Goal: Browse casually

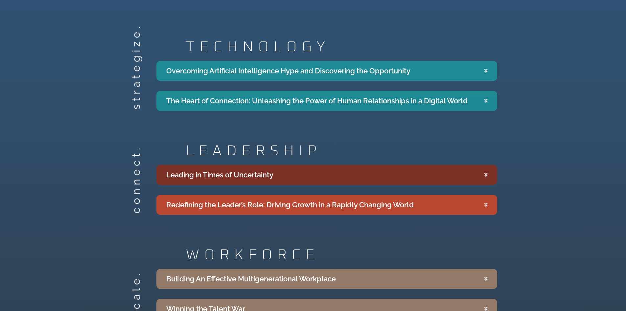
scroll to position [1150, 0]
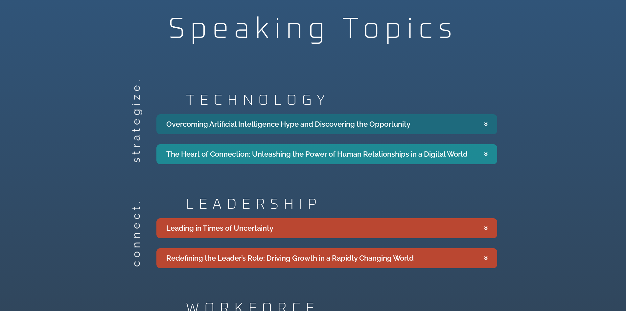
click at [459, 118] on summary "Overcoming Artificial Intelligence Hype and Discovering the Opportunity" at bounding box center [326, 124] width 341 height 20
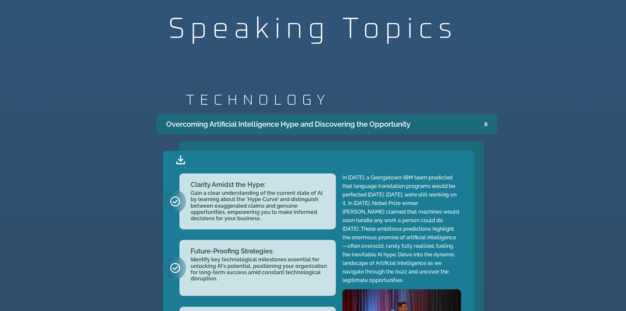
click at [465, 117] on summary "Overcoming Artificial Intelligence Hype and Discovering the Opportunity" at bounding box center [326, 124] width 341 height 20
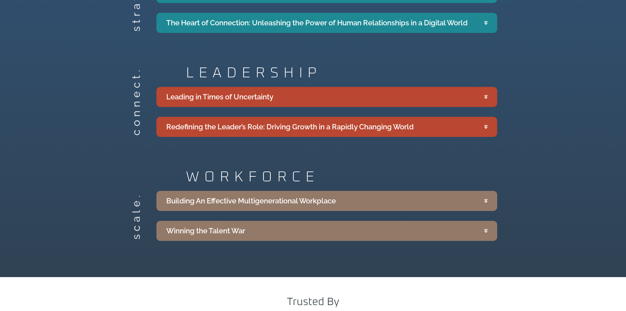
scroll to position [1282, 0]
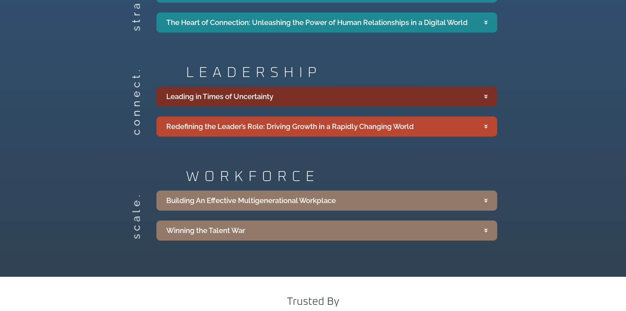
click at [445, 91] on summary "Leading in Times of Uncertainty" at bounding box center [326, 96] width 341 height 20
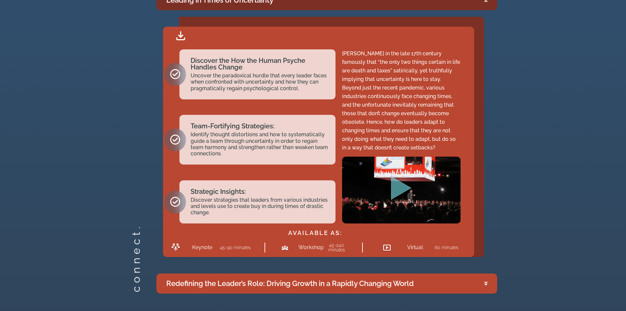
scroll to position [1380, 0]
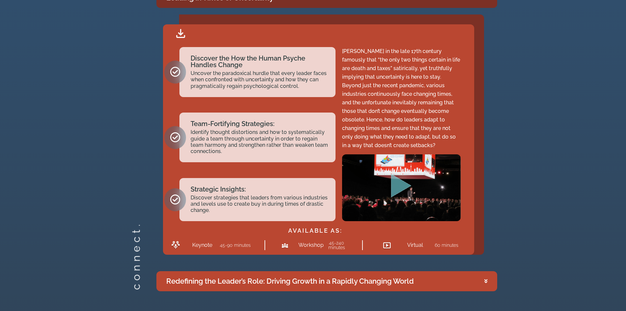
click at [401, 174] on icon "Play Video" at bounding box center [401, 186] width 20 height 24
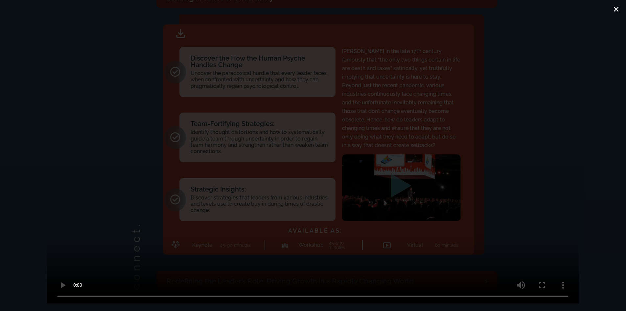
click at [617, 8] on icon "Close (Esc)" at bounding box center [616, 9] width 7 height 7
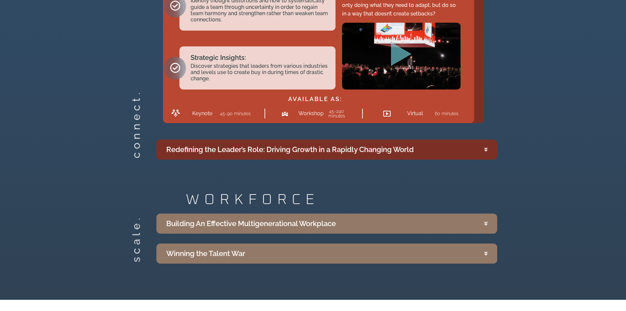
click at [453, 139] on summary "Redefining the Leader’s Role: Driving Growth in a Rapidly Changing World" at bounding box center [326, 149] width 341 height 20
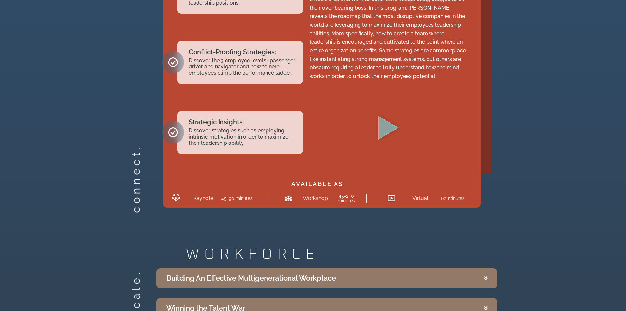
scroll to position [1437, 0]
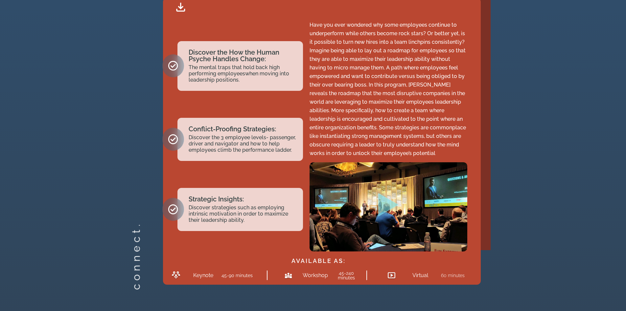
click at [386, 199] on icon "Play Video" at bounding box center [388, 205] width 20 height 24
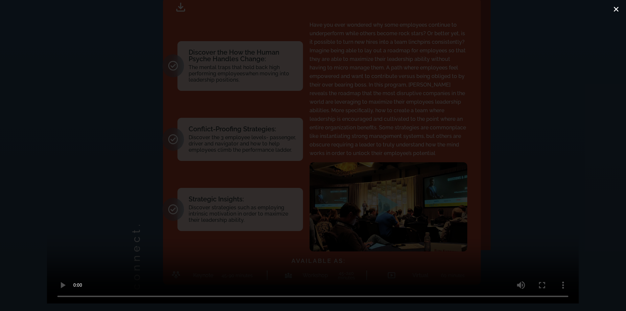
click at [615, 11] on icon "Close (Esc)" at bounding box center [616, 9] width 7 height 7
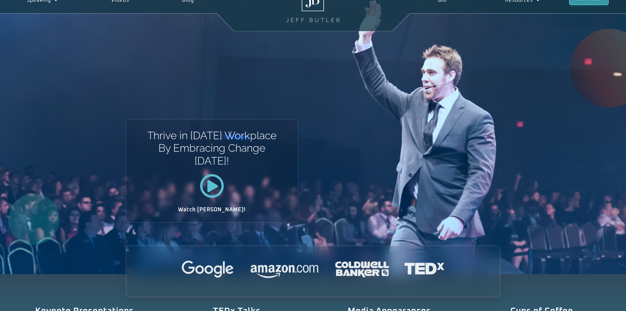
scroll to position [0, 0]
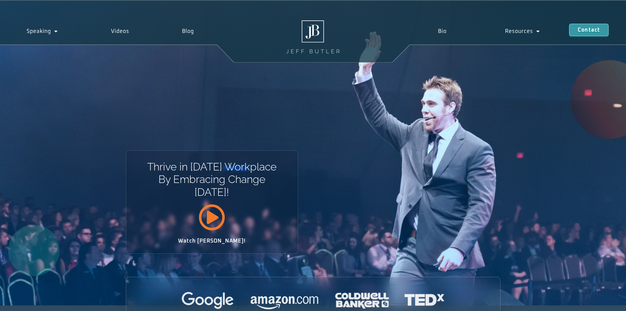
click at [214, 217] on icon at bounding box center [212, 216] width 27 height 27
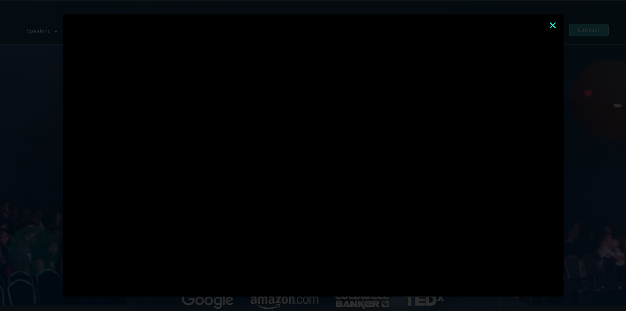
click at [551, 26] on icon "Close" at bounding box center [553, 25] width 9 height 9
